Goal: Information Seeking & Learning: Learn about a topic

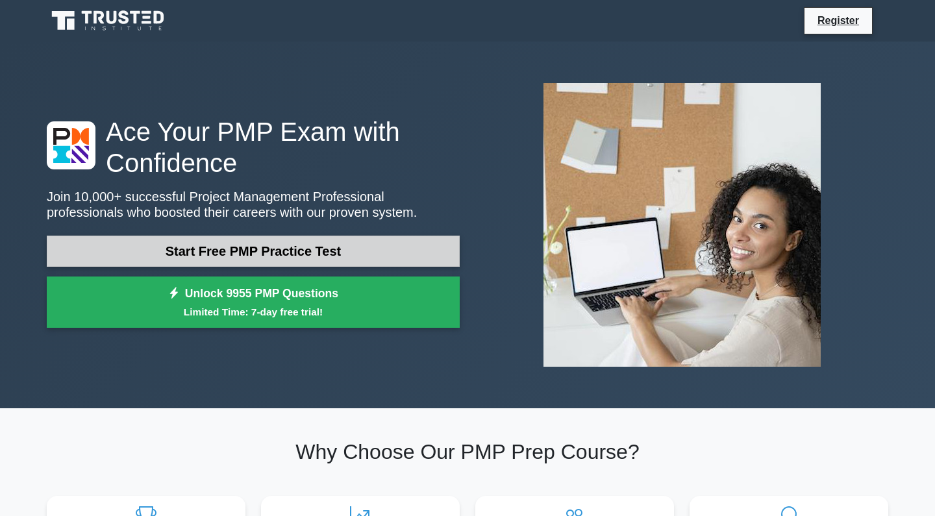
click at [264, 255] on link "Start Free PMP Practice Test" at bounding box center [253, 251] width 413 height 31
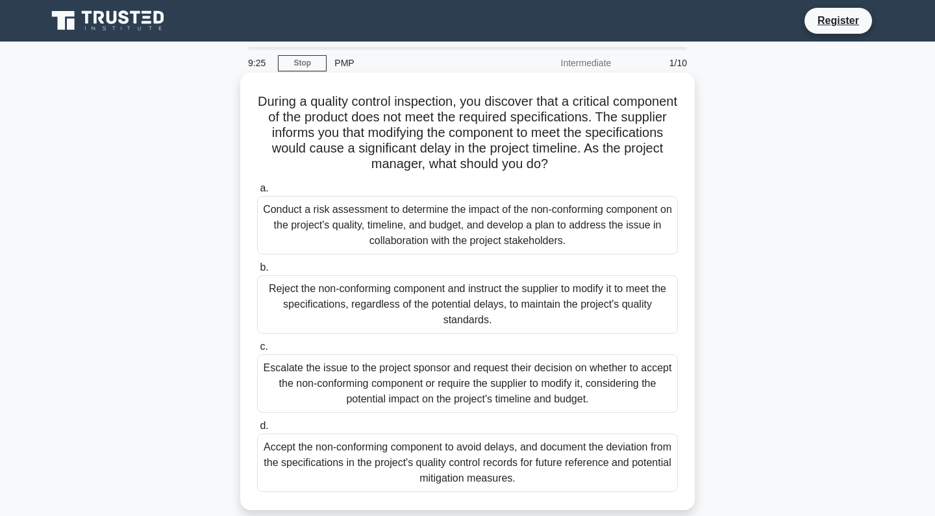
click at [279, 230] on div "Conduct a risk assessment to determine the impact of the non-conforming compone…" at bounding box center [467, 225] width 421 height 58
click at [257, 193] on input "a. Conduct a risk assessment to determine the impact of the non-conforming comp…" at bounding box center [257, 188] width 0 height 8
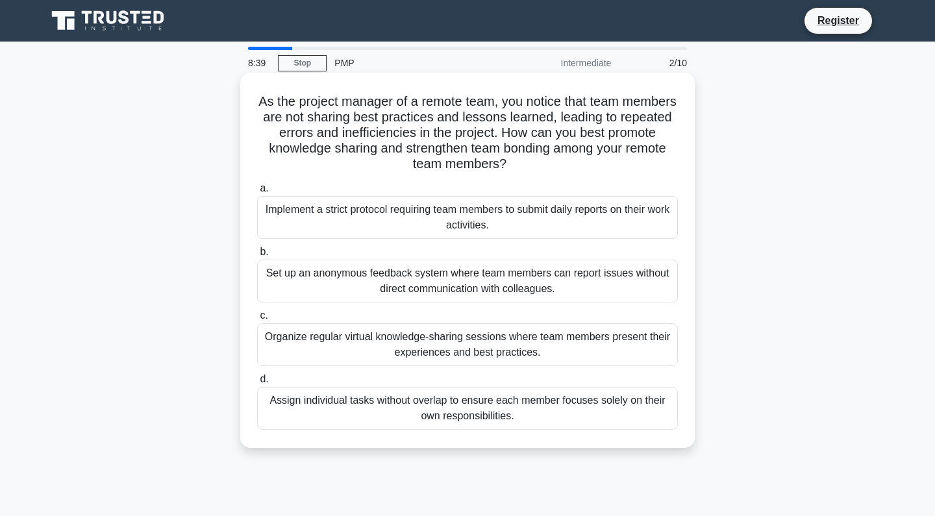
click at [354, 336] on div "Organize regular virtual knowledge-sharing sessions where team members present …" at bounding box center [467, 344] width 421 height 43
click at [257, 320] on input "c. Organize regular virtual knowledge-sharing sessions where team members prese…" at bounding box center [257, 316] width 0 height 8
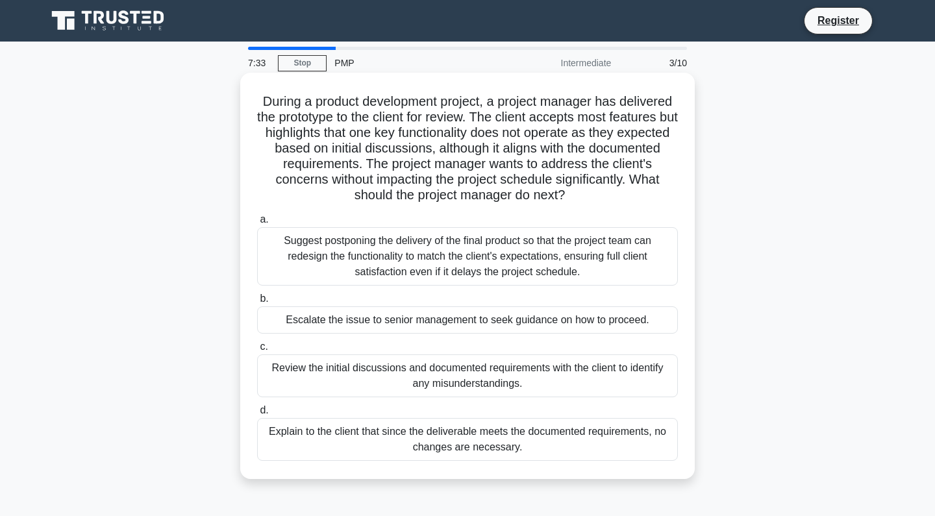
click at [434, 375] on div "Review the initial discussions and documented requirements with the client to i…" at bounding box center [467, 376] width 421 height 43
click at [257, 351] on input "c. Review the initial discussions and documented requirements with the client t…" at bounding box center [257, 347] width 0 height 8
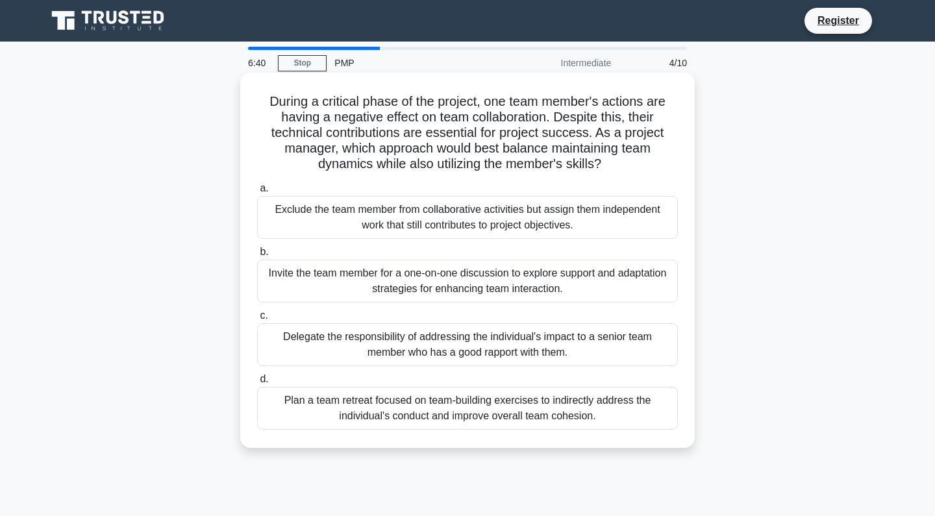
click at [471, 273] on div "Invite the team member for a one-on-one discussion to explore support and adapt…" at bounding box center [467, 281] width 421 height 43
click at [257, 256] on input "b. Invite the team member for a one-on-one discussion to explore support and ad…" at bounding box center [257, 252] width 0 height 8
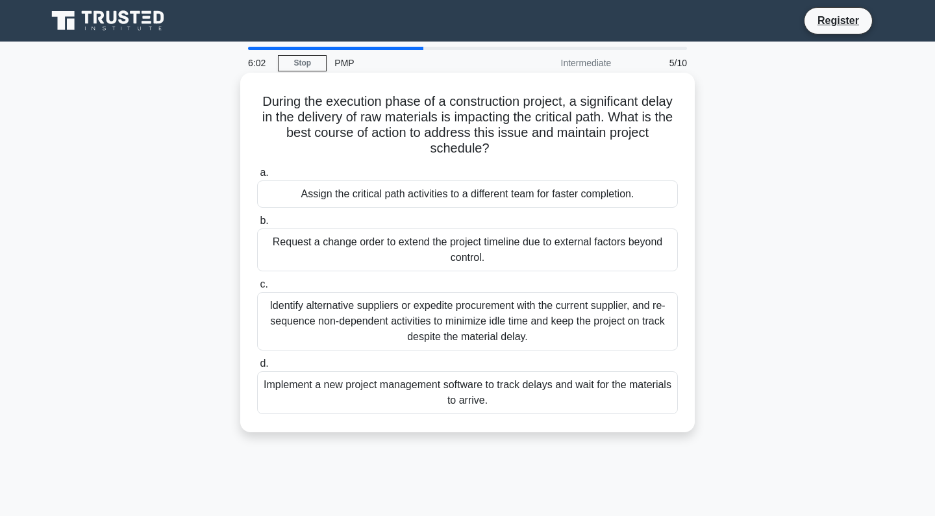
click at [471, 313] on div "Identify alternative suppliers or expedite procurement with the current supplie…" at bounding box center [467, 321] width 421 height 58
click at [257, 289] on input "c. Identify alternative suppliers or expedite procurement with the current supp…" at bounding box center [257, 285] width 0 height 8
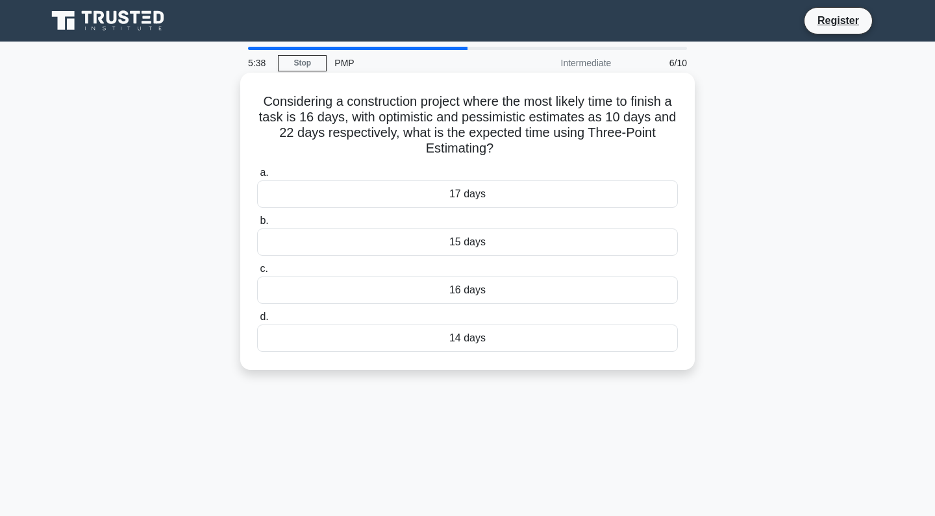
click at [456, 334] on div "14 days" at bounding box center [467, 338] width 421 height 27
click at [257, 321] on input "d. 14 days" at bounding box center [257, 317] width 0 height 8
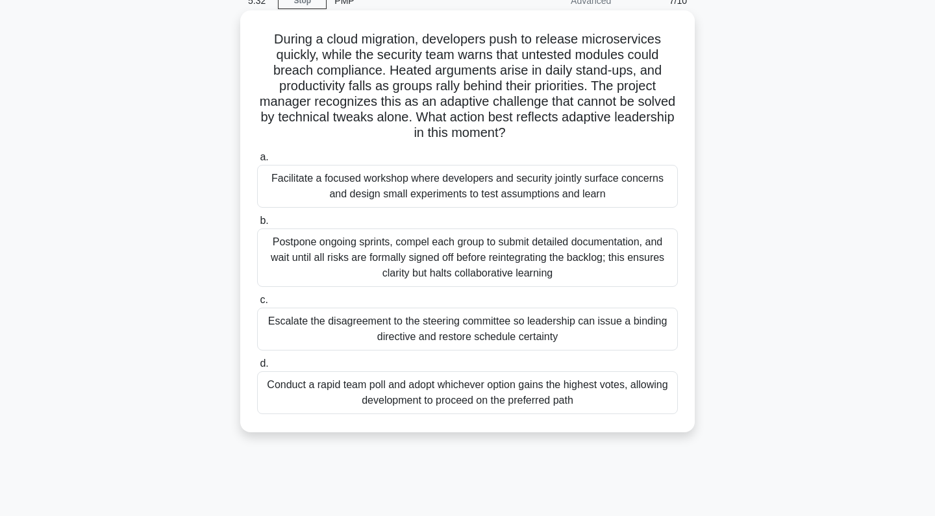
scroll to position [68, 0]
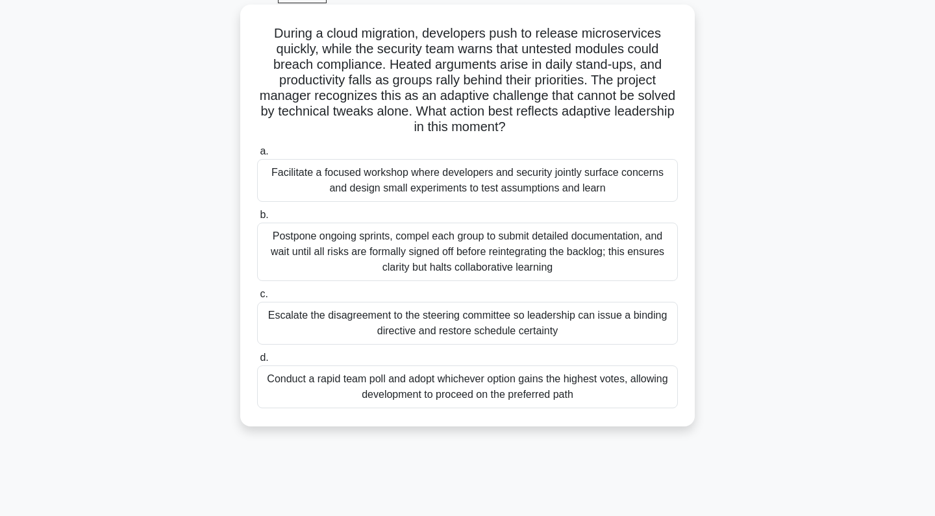
click at [535, 155] on label "a. Facilitate a focused workshop where developers and security jointly surface …" at bounding box center [467, 173] width 421 height 58
click at [257, 155] on input "a. Facilitate a focused workshop where developers and security jointly surface …" at bounding box center [257, 151] width 0 height 8
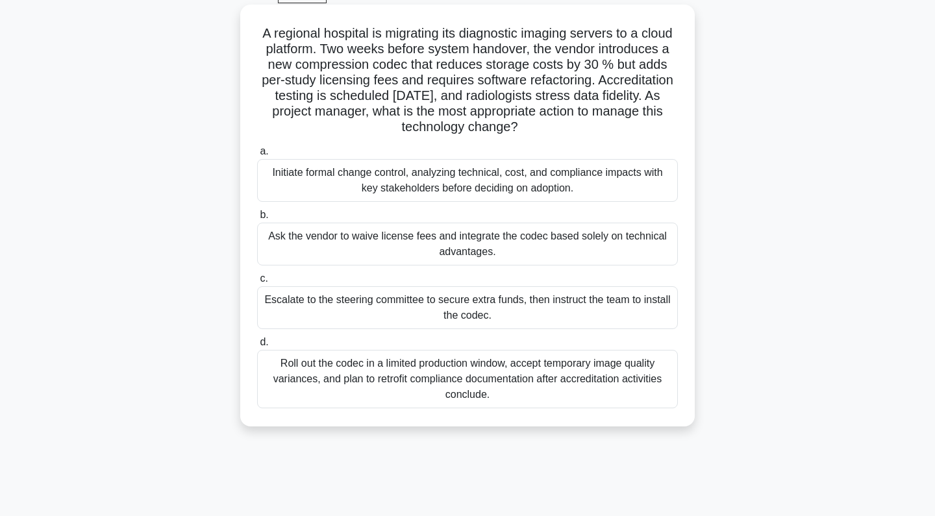
click at [534, 171] on div "A regional hospital is migrating its diagnostic imaging servers to a cloud plat…" at bounding box center [467, 216] width 444 height 412
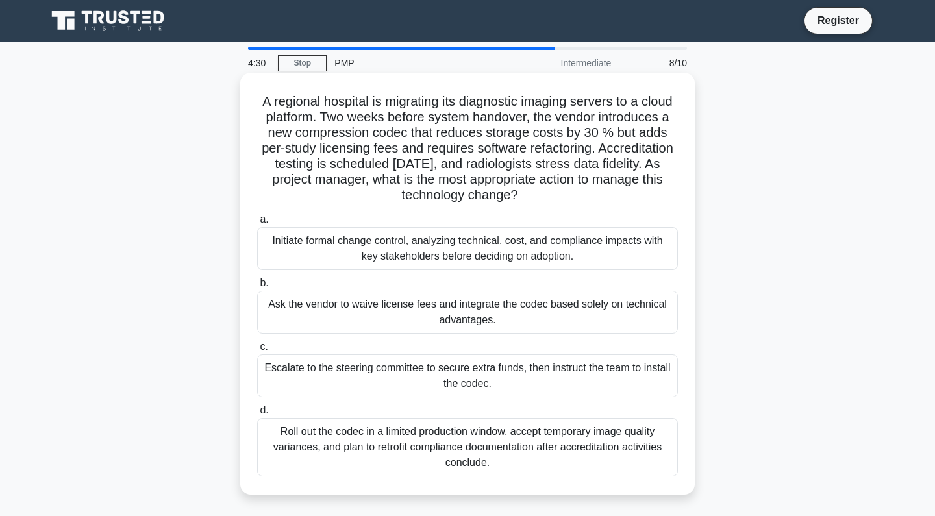
click at [534, 170] on h5 "A regional hospital is migrating its diagnostic imaging servers to a cloud plat…" at bounding box center [467, 149] width 423 height 110
click at [516, 231] on div "Initiate formal change control, analyzing technical, cost, and compliance impac…" at bounding box center [467, 248] width 421 height 43
click at [257, 224] on input "a. Initiate formal change control, analyzing technical, cost, and compliance im…" at bounding box center [257, 220] width 0 height 8
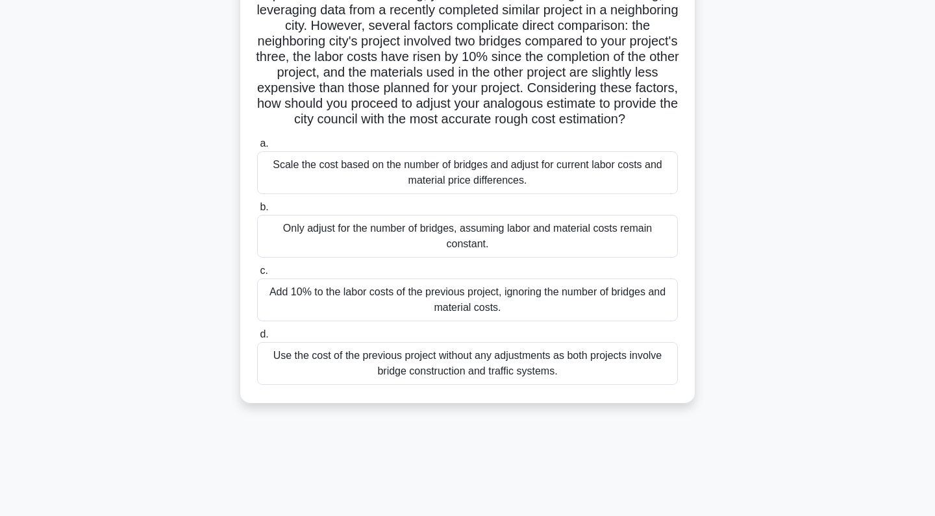
scroll to position [185, 0]
click at [466, 151] on label "a. Scale the cost based on the number of bridges and adjust for current labor c…" at bounding box center [467, 165] width 421 height 58
click at [257, 148] on input "a. Scale the cost based on the number of bridges and adjust for current labor c…" at bounding box center [257, 144] width 0 height 8
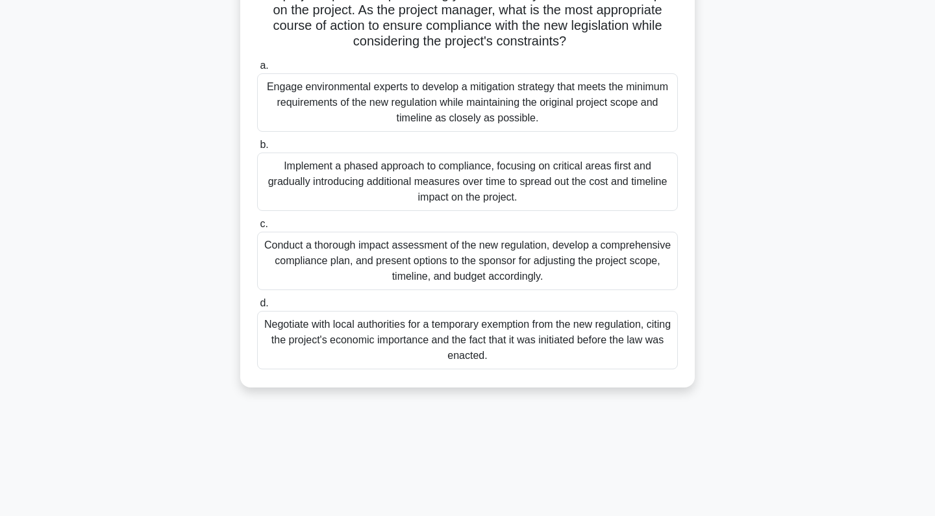
click at [453, 100] on div "Engage environmental experts to develop a mitigation strategy that meets the mi…" at bounding box center [467, 102] width 421 height 58
click at [257, 70] on input "a. Engage environmental experts to develop a mitigation strategy that meets the…" at bounding box center [257, 66] width 0 height 8
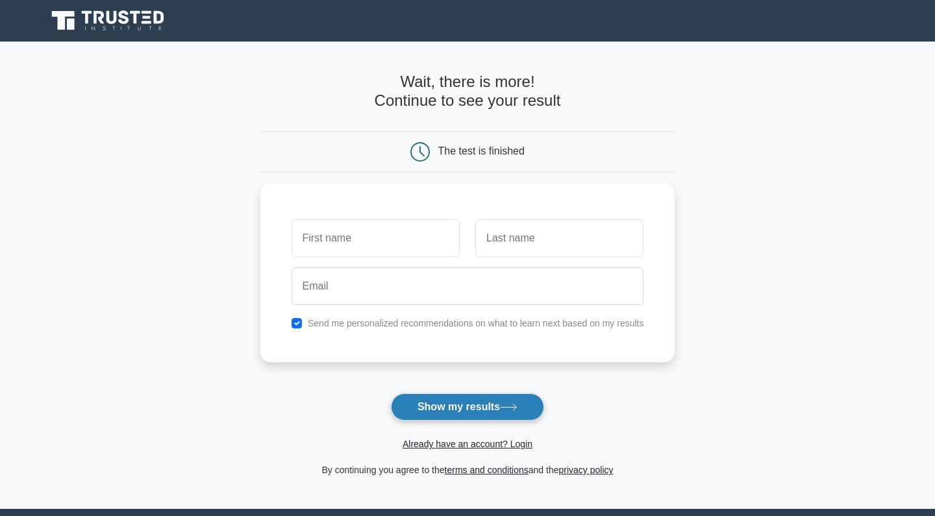
click at [434, 416] on button "Show my results" at bounding box center [467, 407] width 153 height 27
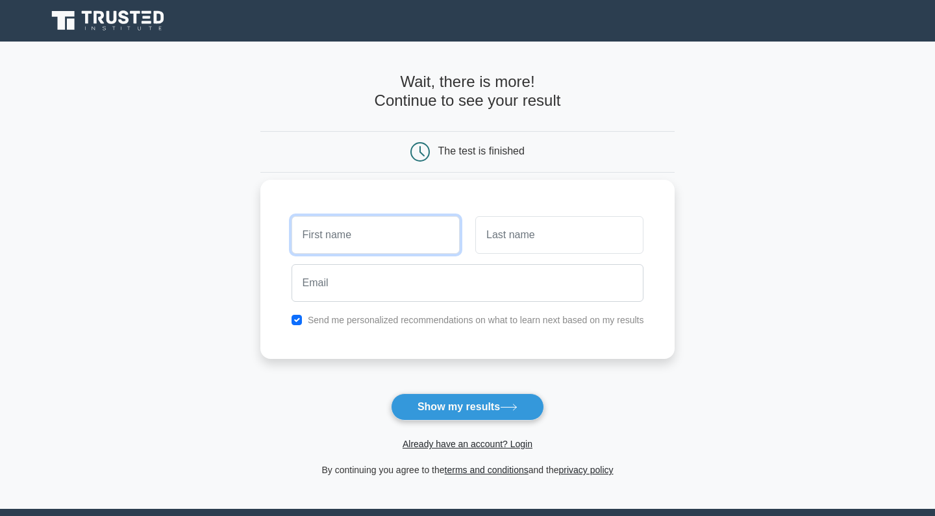
type input "m"
type input "a"
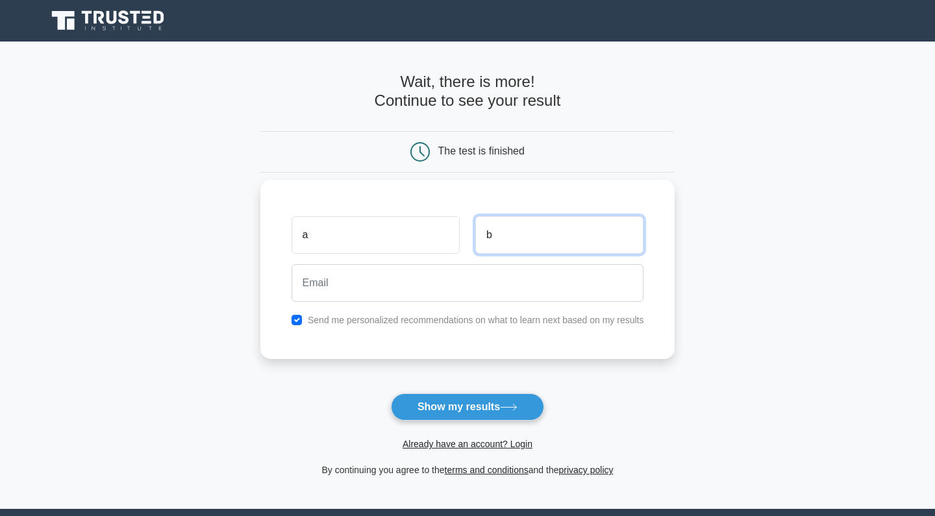
type input "b"
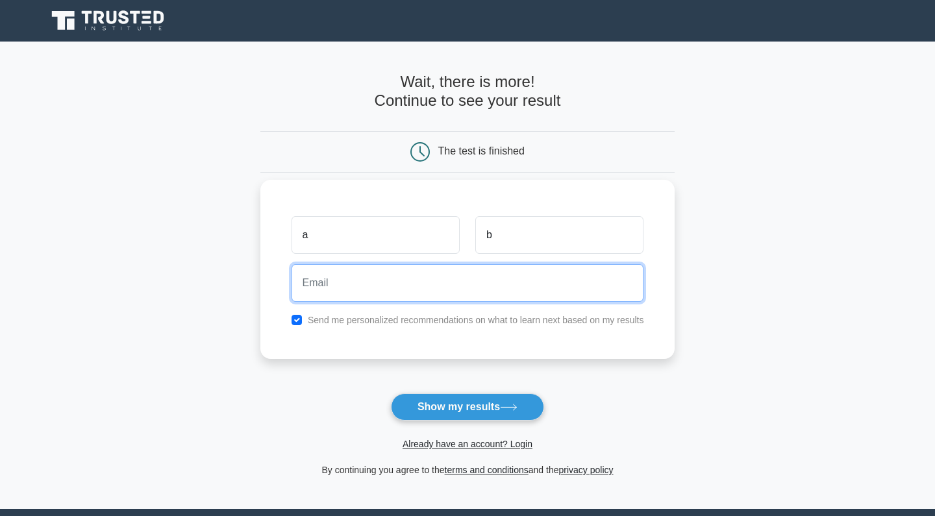
click at [361, 284] on input "email" at bounding box center [468, 283] width 353 height 38
type input "[EMAIL_ADDRESS][DOMAIN_NAME]"
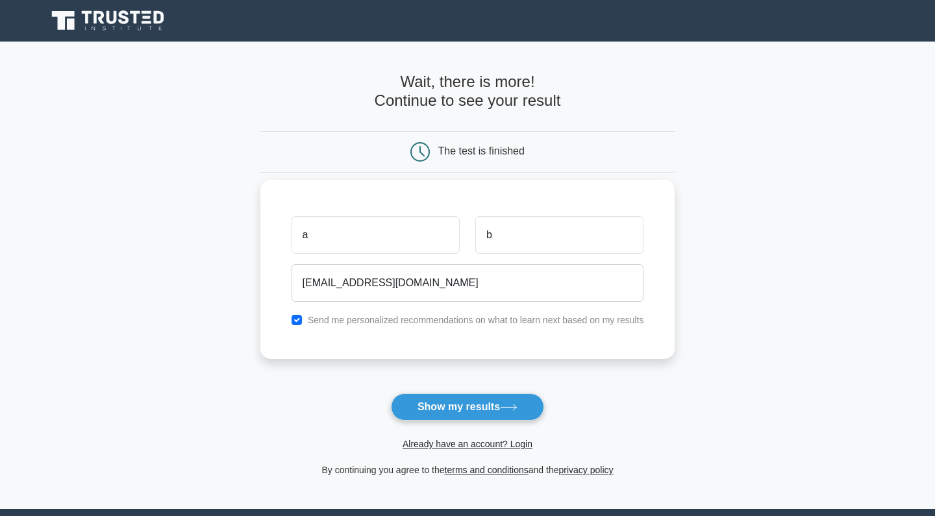
click at [299, 320] on input "checkbox" at bounding box center [297, 320] width 10 height 10
checkbox input "false"
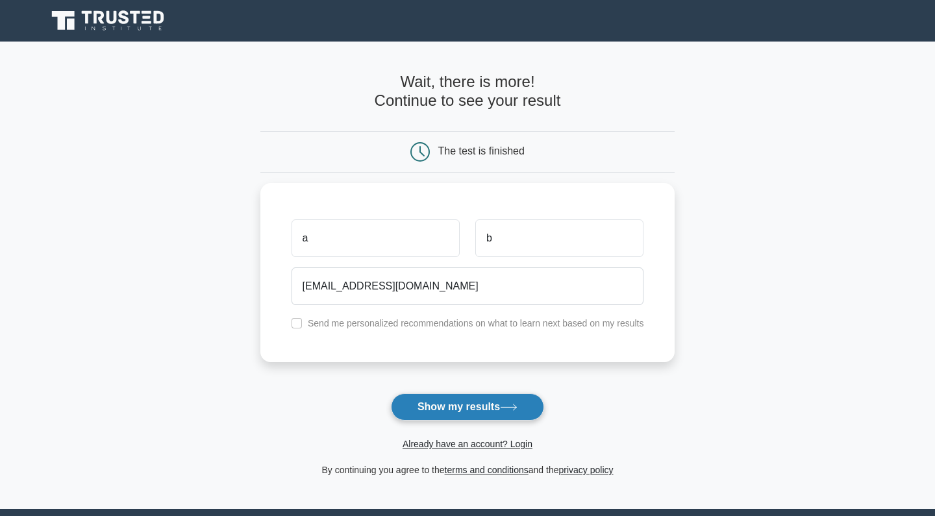
click at [404, 410] on button "Show my results" at bounding box center [467, 407] width 153 height 27
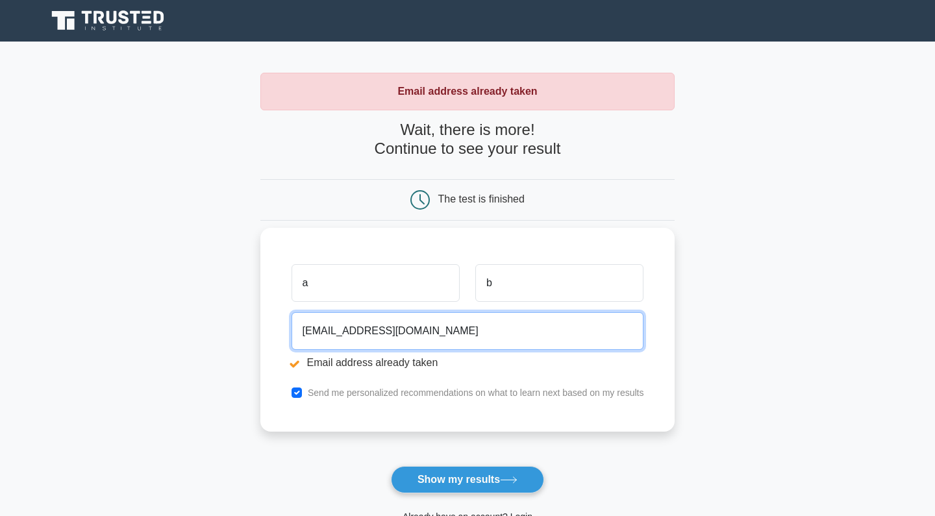
click at [318, 329] on input "abc@outlook.com" at bounding box center [468, 331] width 353 height 38
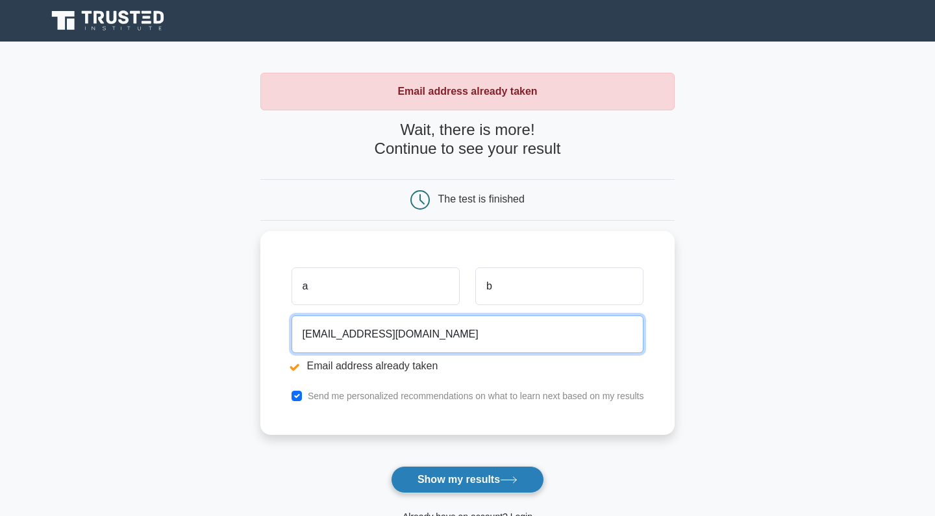
type input "abcdef@outlook.com"
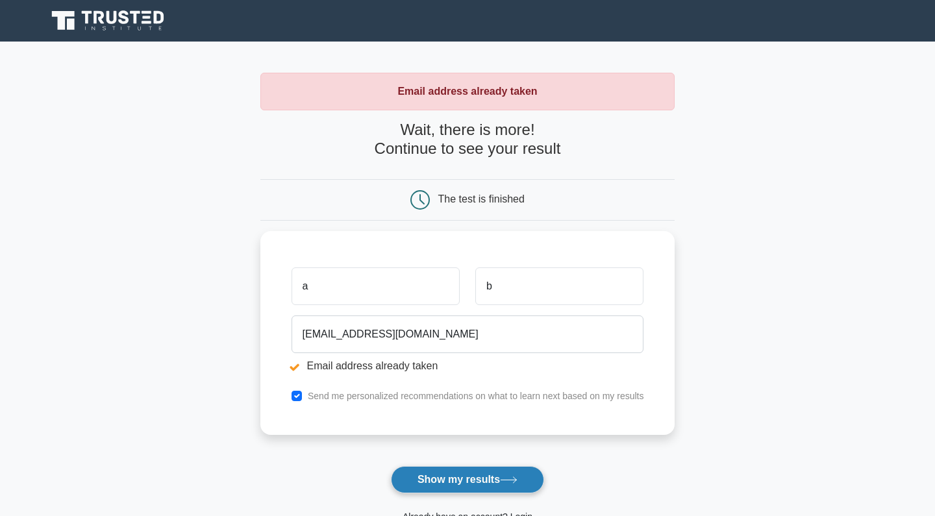
click at [405, 484] on button "Show my results" at bounding box center [467, 479] width 153 height 27
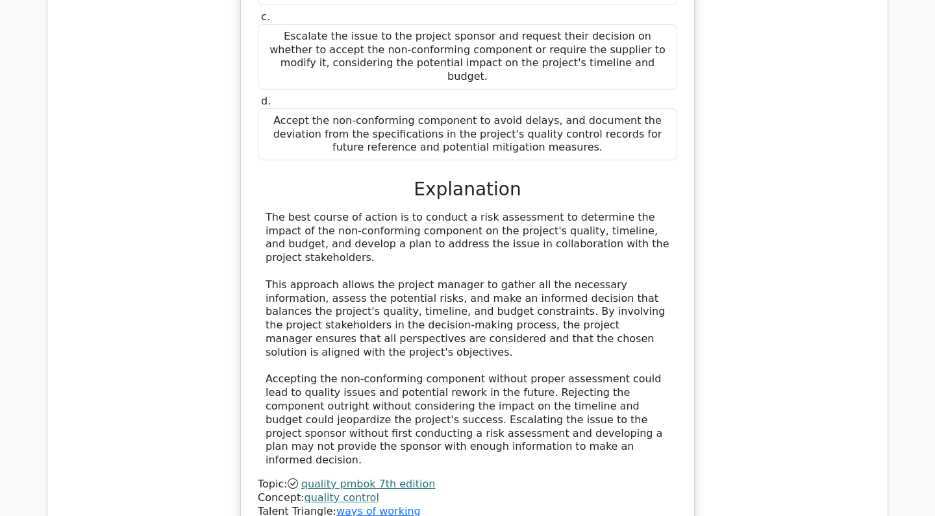
scroll to position [1461, 0]
